Goal: Navigation & Orientation: Find specific page/section

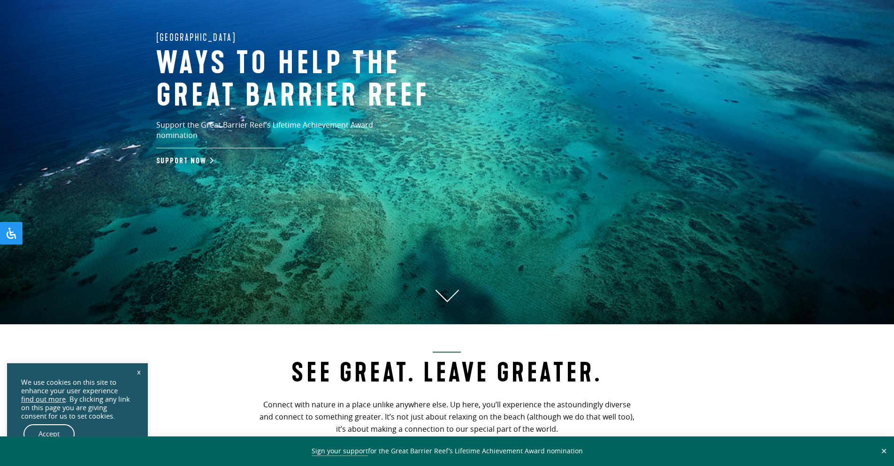
scroll to position [169, 0]
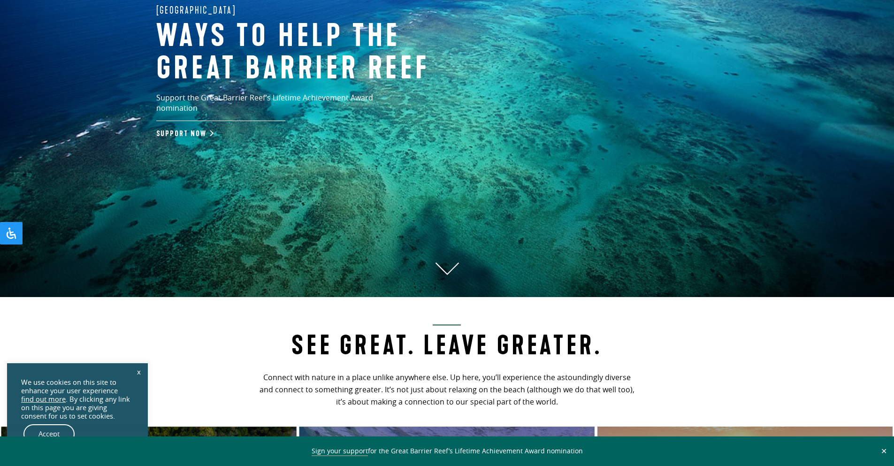
click at [442, 264] on icon at bounding box center [447, 268] width 23 height 13
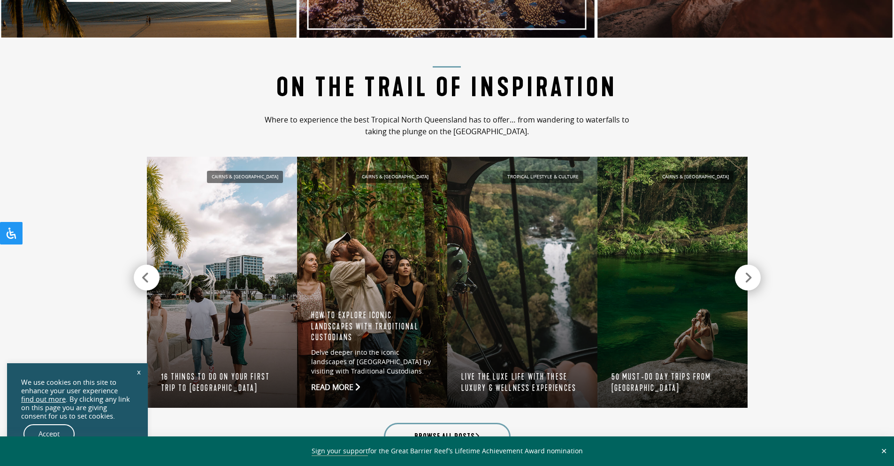
scroll to position [917, 0]
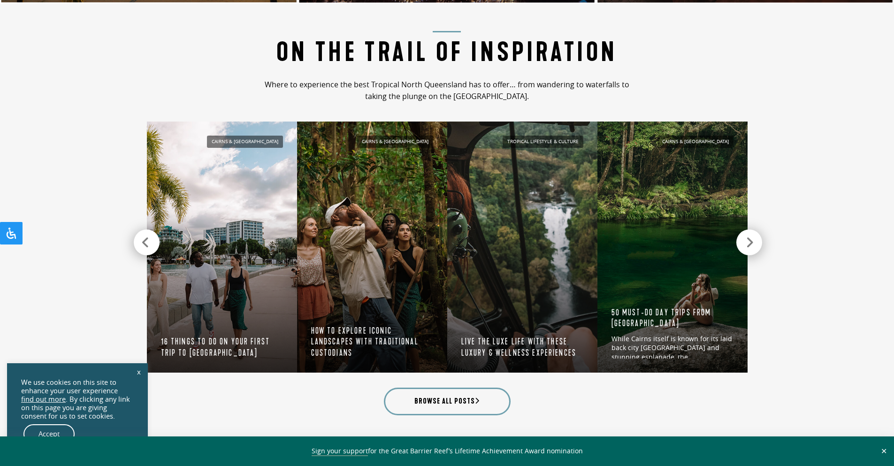
click at [747, 245] on icon at bounding box center [750, 242] width 8 height 13
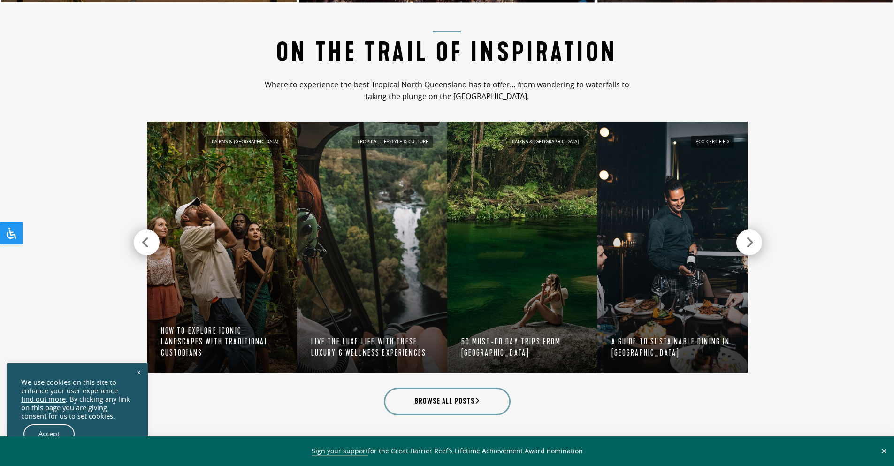
click at [747, 245] on icon at bounding box center [750, 242] width 8 height 13
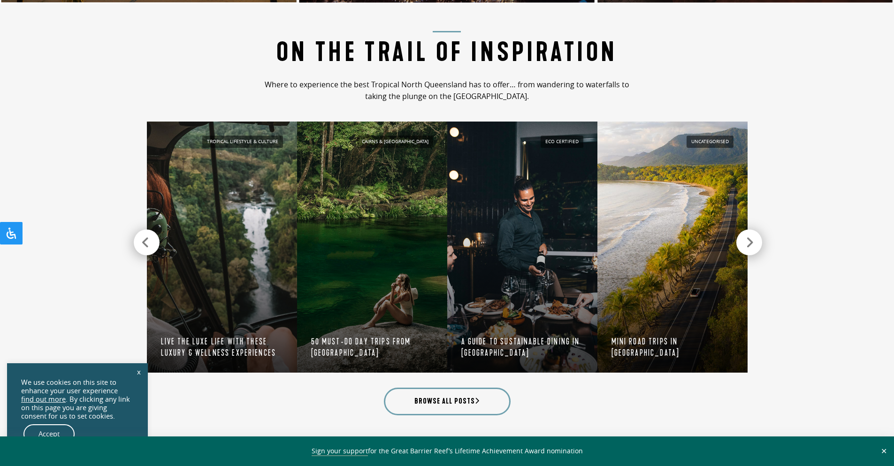
click at [748, 245] on icon at bounding box center [750, 242] width 8 height 13
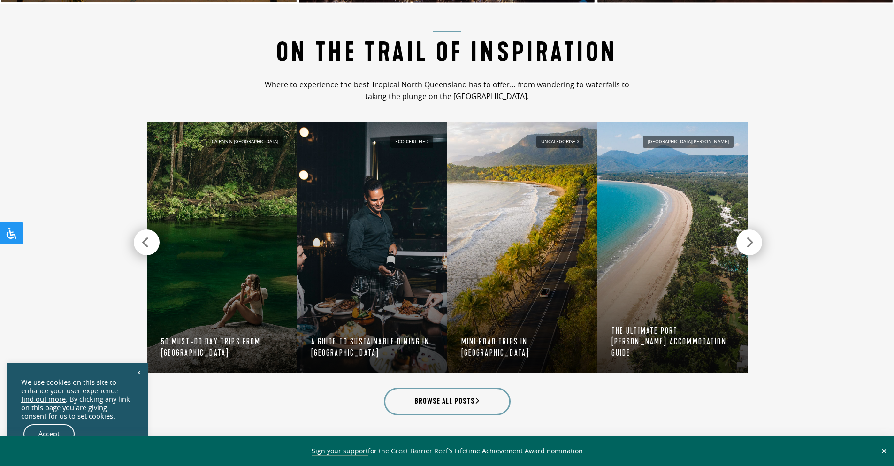
click at [748, 245] on icon at bounding box center [750, 242] width 8 height 13
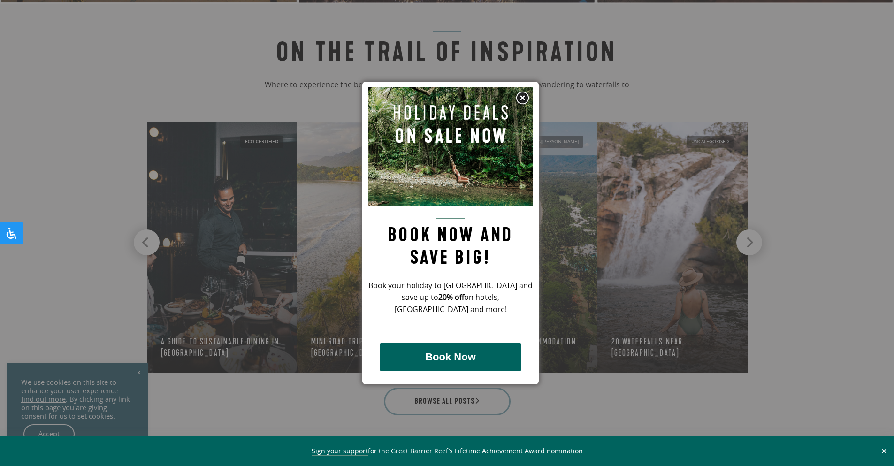
click at [748, 245] on div at bounding box center [447, 233] width 894 height 466
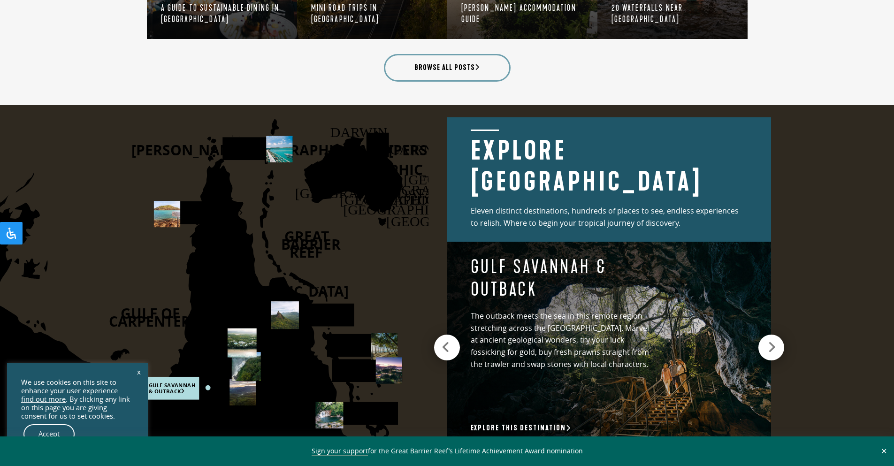
scroll to position [1255, 0]
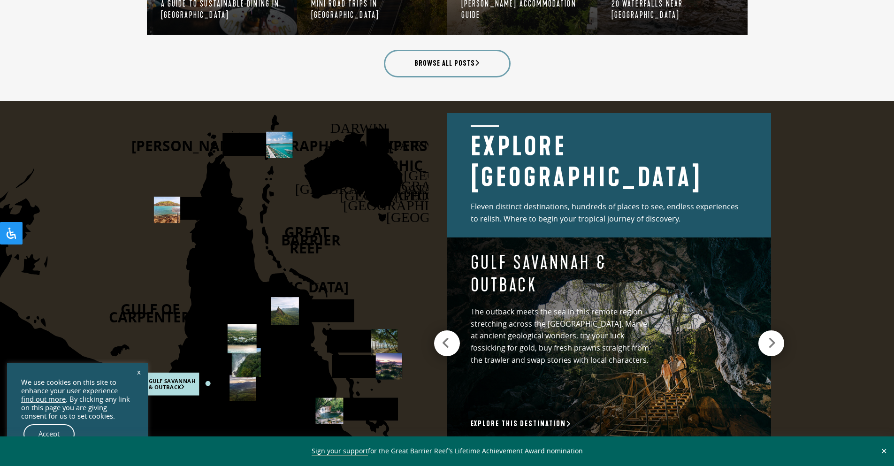
drag, startPoint x: 309, startPoint y: 293, endPoint x: 388, endPoint y: 386, distance: 121.9
drag, startPoint x: 398, startPoint y: 311, endPoint x: 439, endPoint y: 400, distance: 98.3
click at [439, 400] on div "[PERSON_NAME] [GEOGRAPHIC_DATA] [GEOGRAPHIC_DATA] [GEOGRAPHIC_DATA] [GEOGRAPHIC…" at bounding box center [223, 276] width 447 height 350
drag, startPoint x: 401, startPoint y: 355, endPoint x: 348, endPoint y: 292, distance: 82.3
click at [348, 292] on icon "[PERSON_NAME] [GEOGRAPHIC_DATA] [GEOGRAPHIC_DATA] [GEOGRAPHIC_DATA] [GEOGRAPHIC…" at bounding box center [169, 276] width 517 height 350
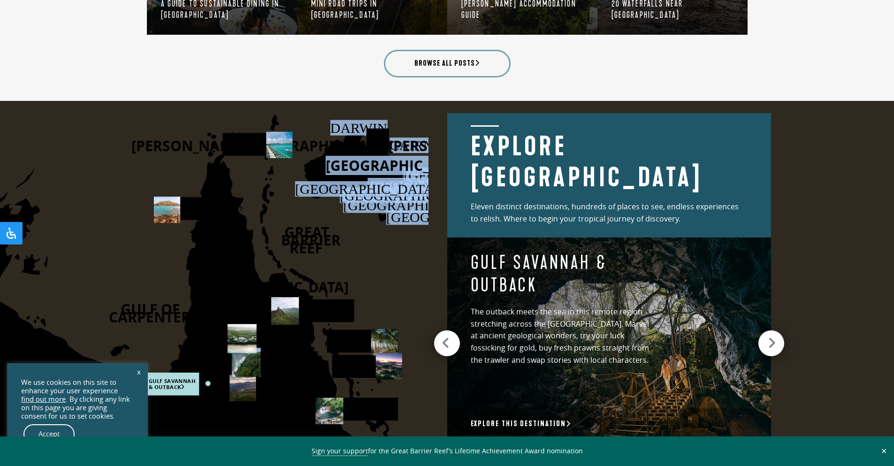
drag, startPoint x: 353, startPoint y: 149, endPoint x: 284, endPoint y: 232, distance: 107.7
click at [284, 232] on g "[PERSON_NAME] [GEOGRAPHIC_DATA] [GEOGRAPHIC_DATA] [GEOGRAPHIC_DATA] [GEOGRAPHIC…" at bounding box center [227, 327] width 639 height 425
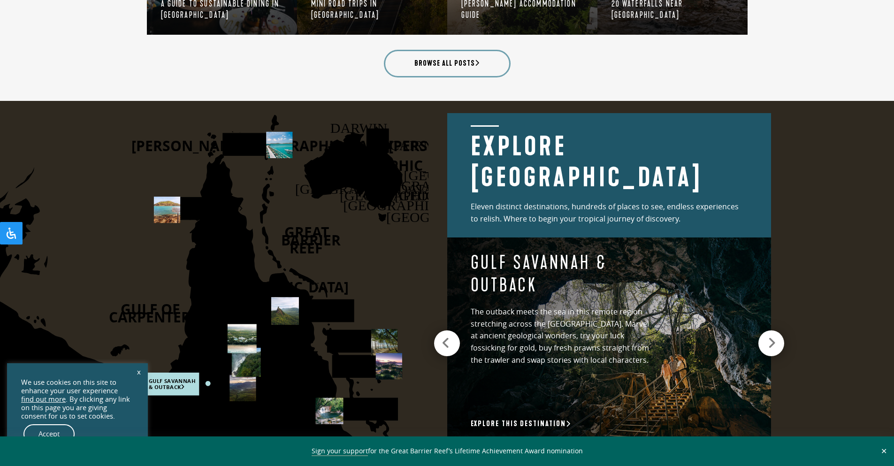
click at [286, 247] on text "BARRIER" at bounding box center [311, 239] width 60 height 19
drag, startPoint x: 243, startPoint y: 210, endPoint x: 306, endPoint y: 289, distance: 100.6
click at [306, 289] on icon "[PERSON_NAME] [GEOGRAPHIC_DATA] [GEOGRAPHIC_DATA] [GEOGRAPHIC_DATA] [GEOGRAPHIC…" at bounding box center [169, 276] width 517 height 350
click at [423, 296] on icon "[PERSON_NAME] [GEOGRAPHIC_DATA] [GEOGRAPHIC_DATA] [GEOGRAPHIC_DATA] [GEOGRAPHIC…" at bounding box center [169, 276] width 517 height 350
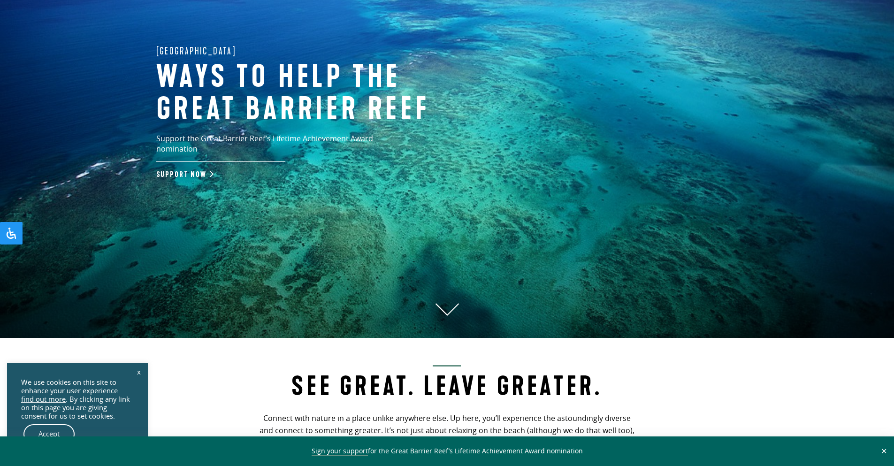
scroll to position [0, 0]
